Goal: Task Accomplishment & Management: Complete application form

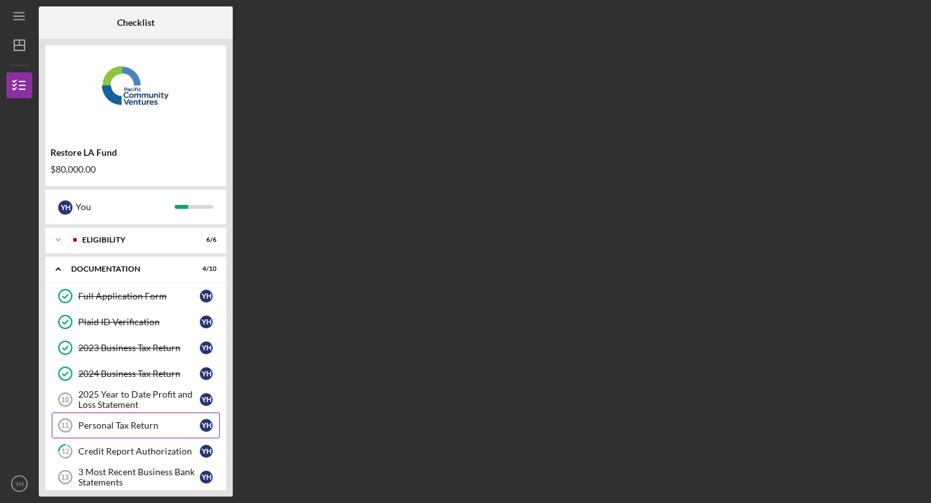
scroll to position [123, 0]
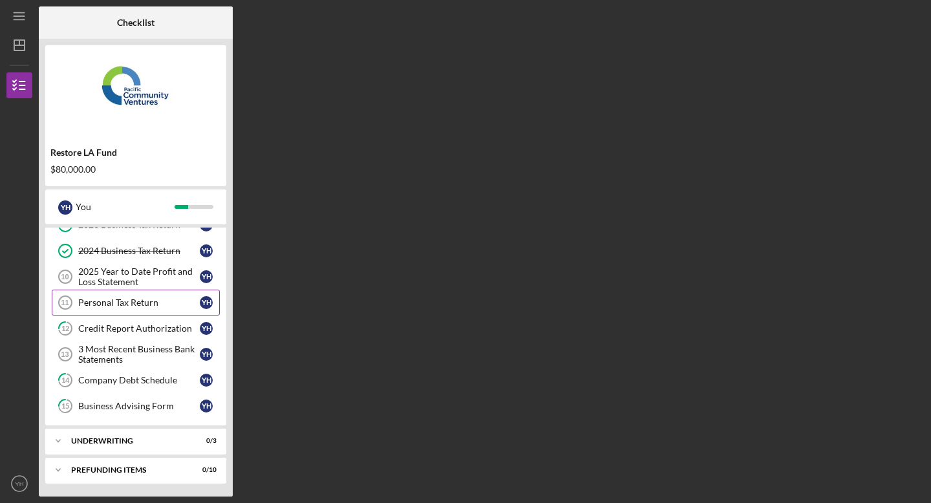
click at [164, 309] on link "Personal Tax Return 11 Personal Tax Return Y H" at bounding box center [136, 303] width 168 height 26
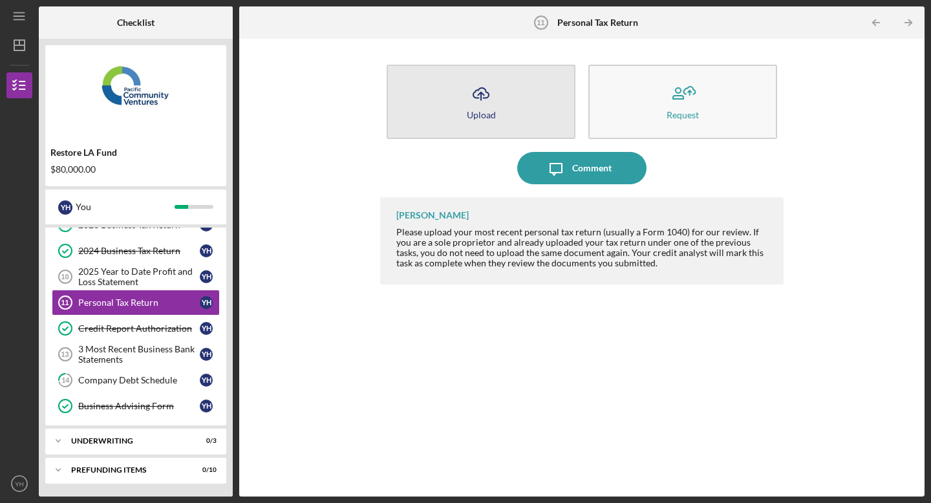
click at [474, 105] on icon "Icon/Upload" at bounding box center [481, 94] width 32 height 32
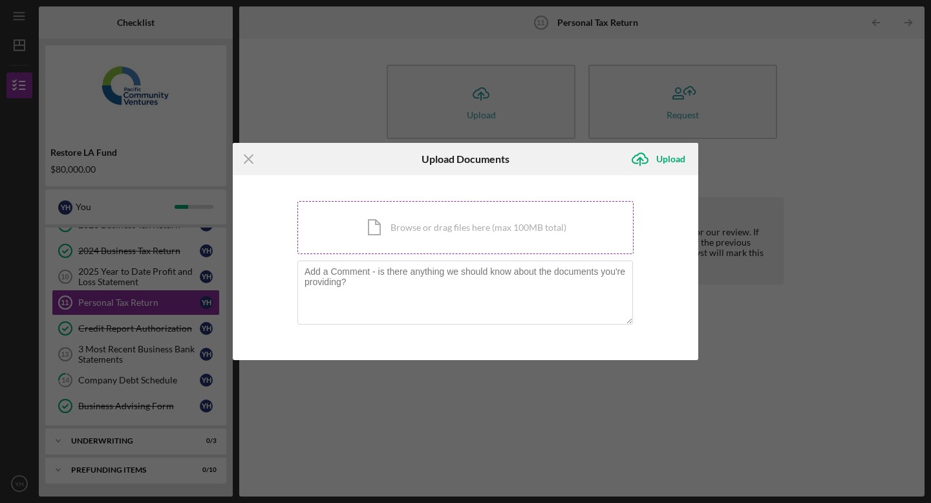
click at [445, 222] on div "Icon/Document Browse or drag files here (max 100MB total) Tap to choose files o…" at bounding box center [466, 227] width 336 height 53
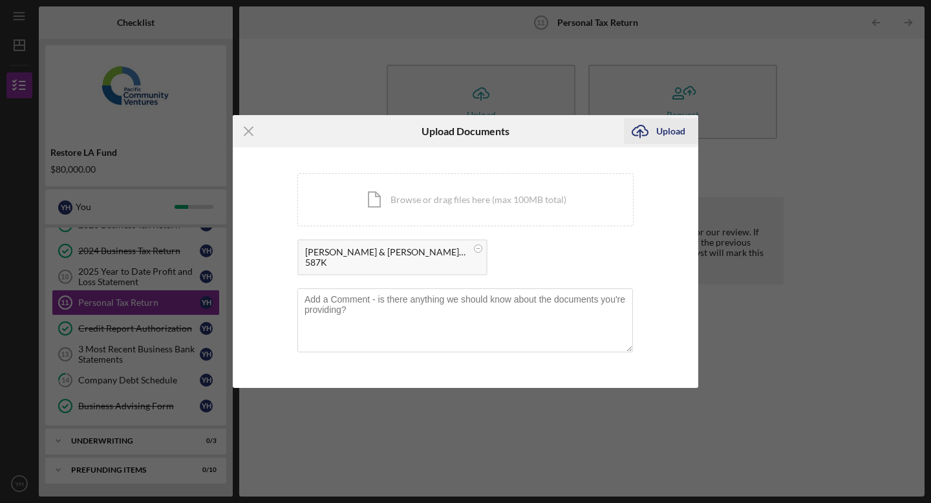
click at [668, 131] on div "Upload" at bounding box center [671, 131] width 29 height 26
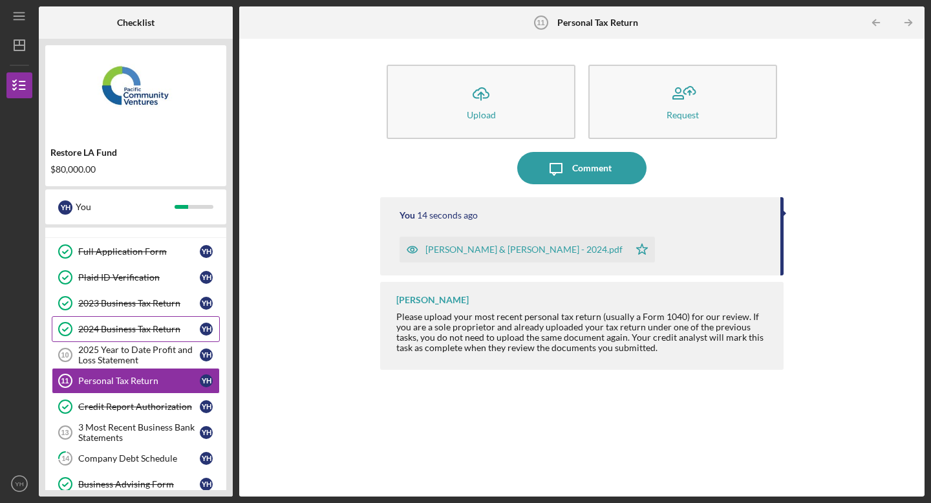
scroll to position [123, 0]
